Goal: Task Accomplishment & Management: Use online tool/utility

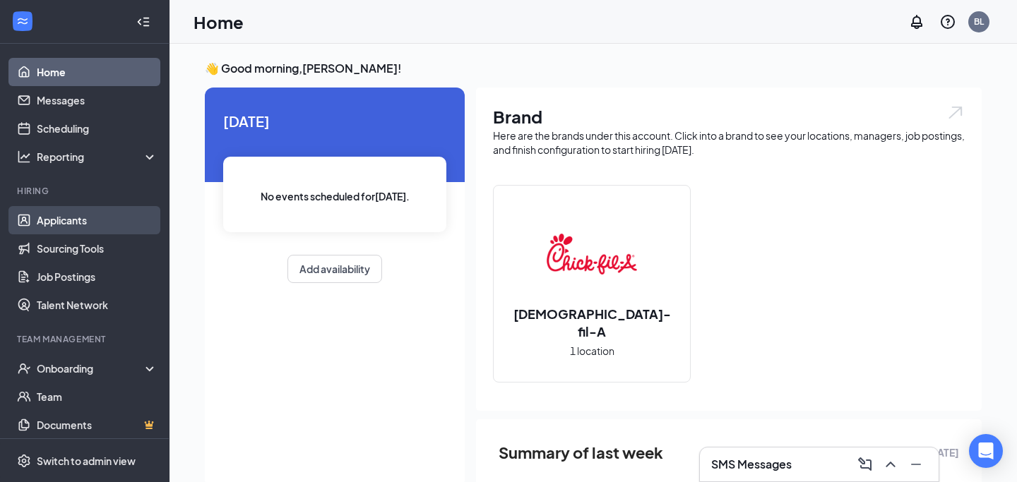
click at [74, 219] on link "Applicants" at bounding box center [97, 220] width 121 height 28
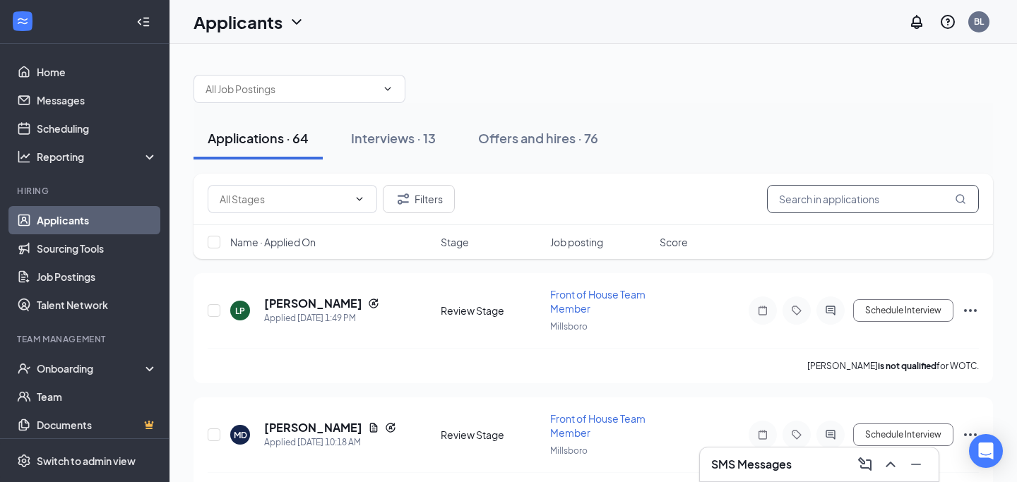
click at [842, 203] on input "text" at bounding box center [873, 199] width 212 height 28
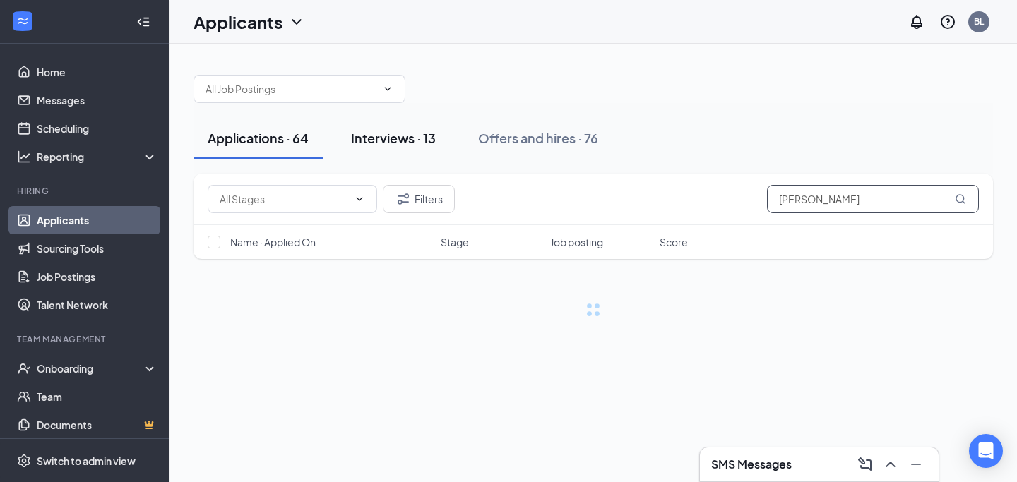
type input "fran"
click at [412, 136] on div "Interviews · 13" at bounding box center [393, 138] width 85 height 18
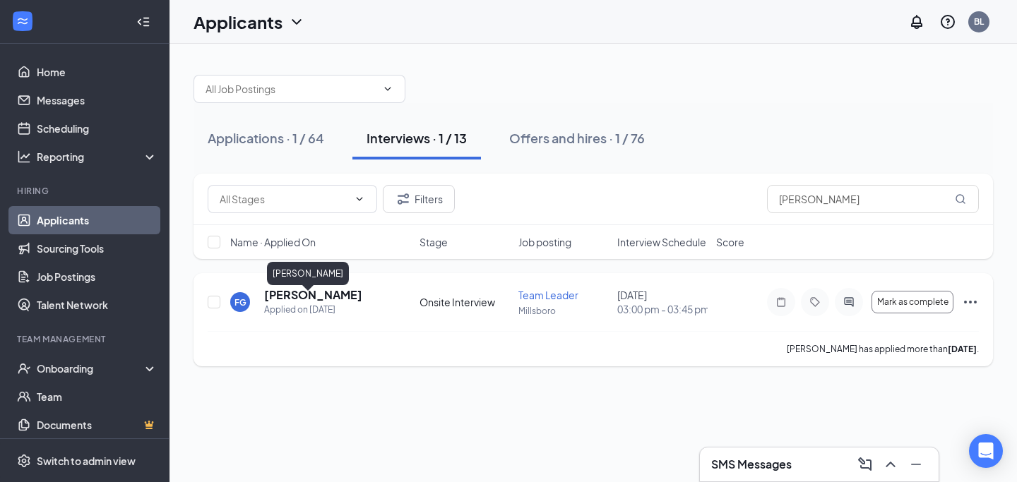
click at [291, 303] on h5 "Fran Grote" at bounding box center [313, 295] width 98 height 16
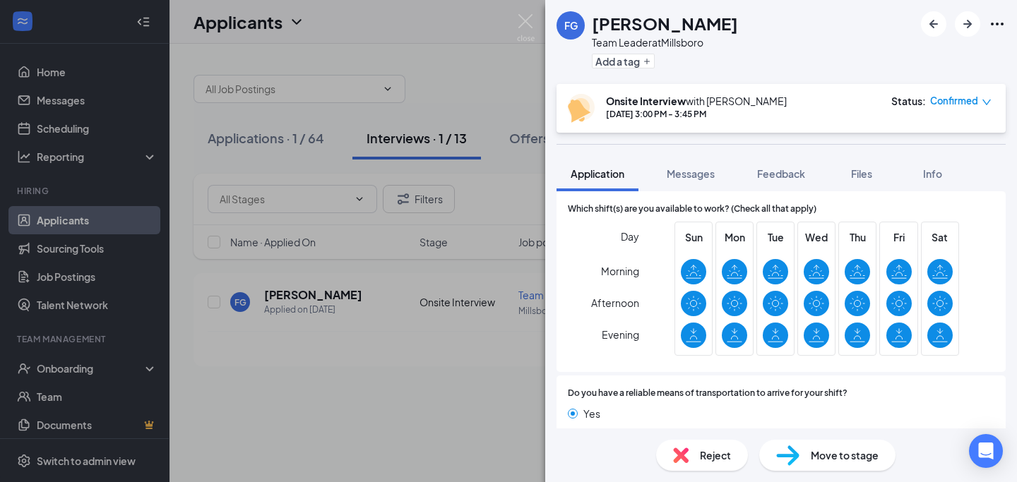
scroll to position [947, 0]
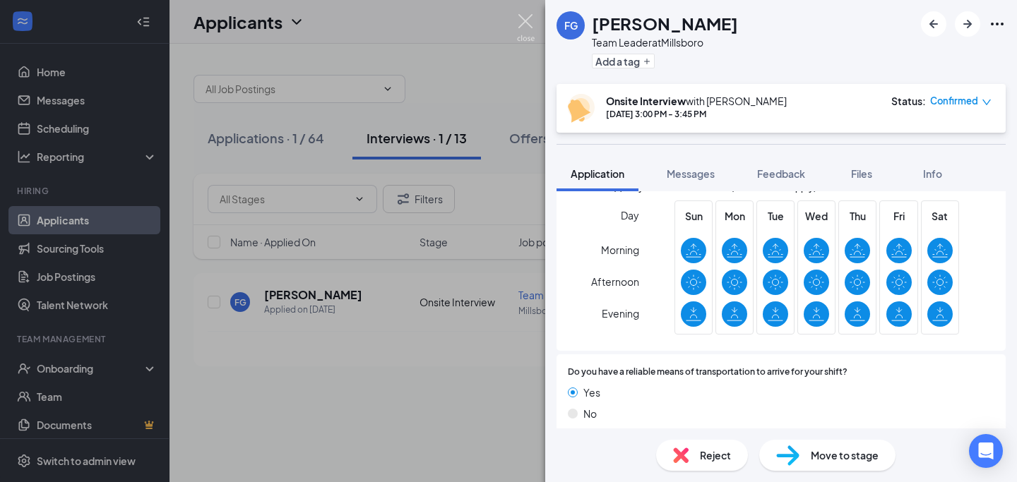
click at [521, 22] on img at bounding box center [526, 28] width 18 height 28
